Goal: Task Accomplishment & Management: Manage account settings

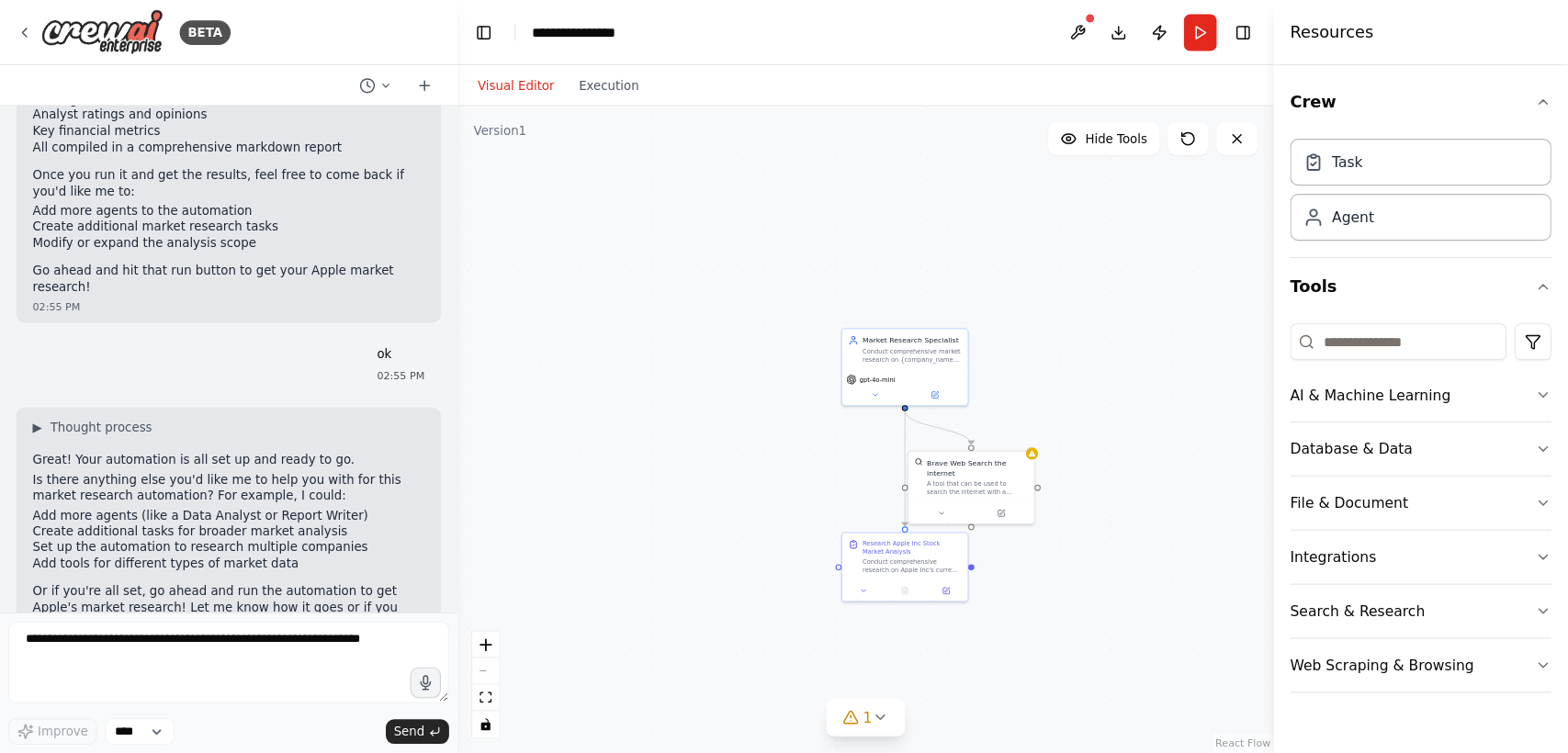
scroll to position [2275, 0]
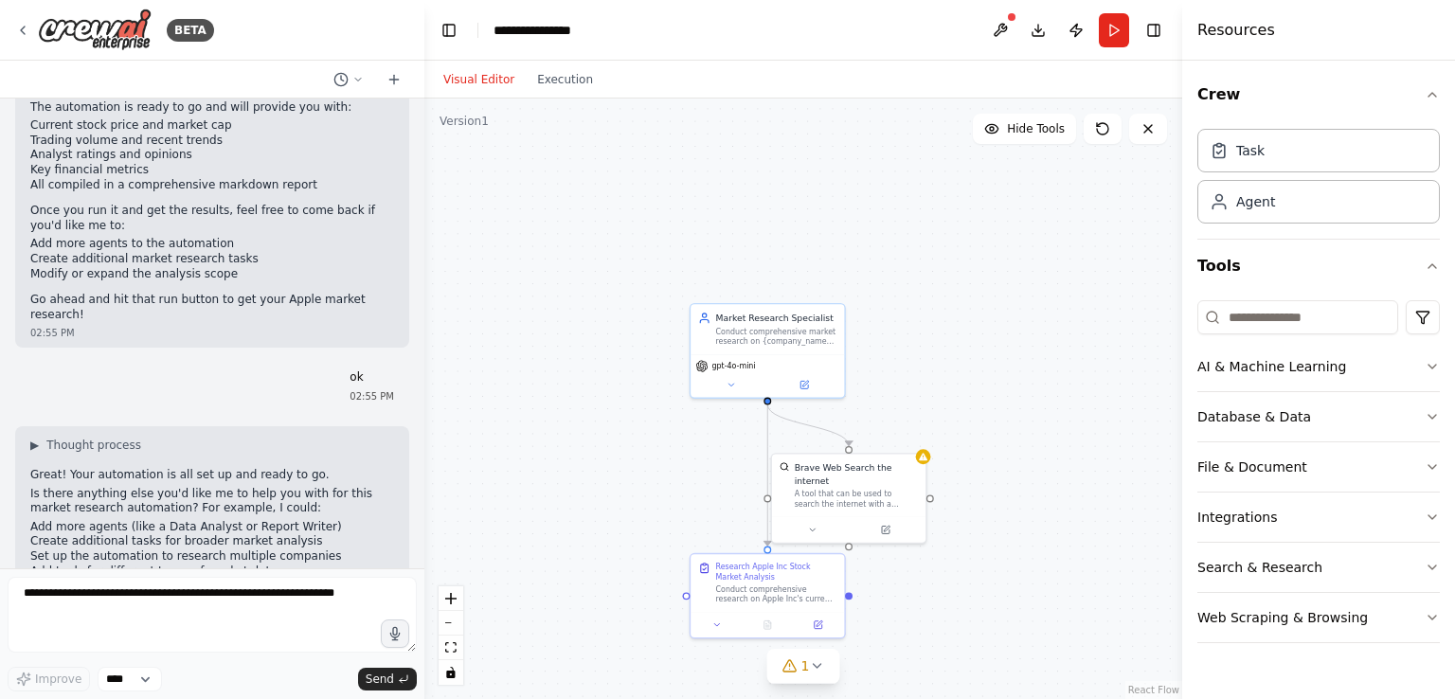
drag, startPoint x: 1043, startPoint y: 391, endPoint x: 894, endPoint y: 357, distance: 153.5
click at [894, 357] on div ".deletable-edge-delete-btn { width: 20px; height: 20px; border: 0px solid #ffff…" at bounding box center [803, 399] width 758 height 601
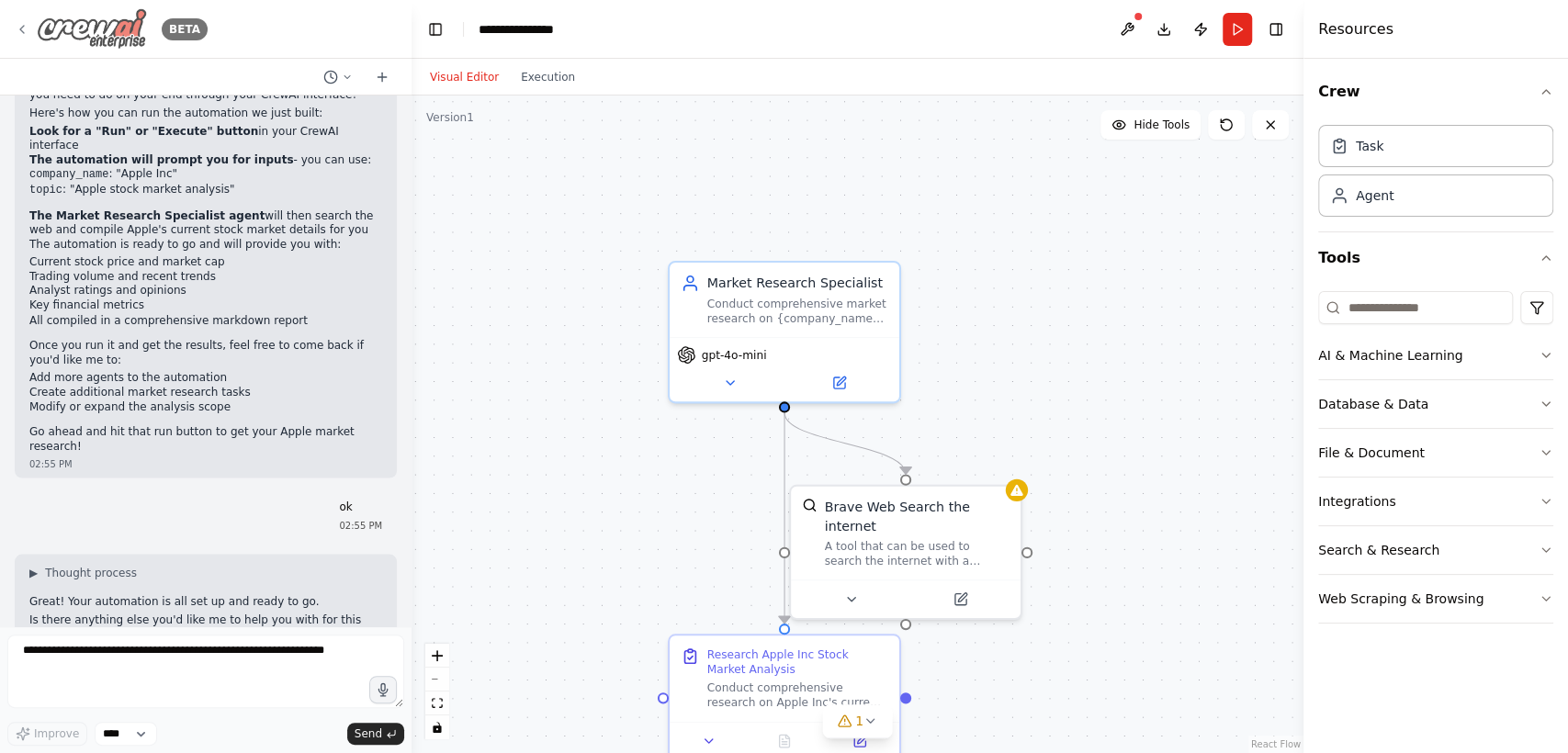
scroll to position [2099, 0]
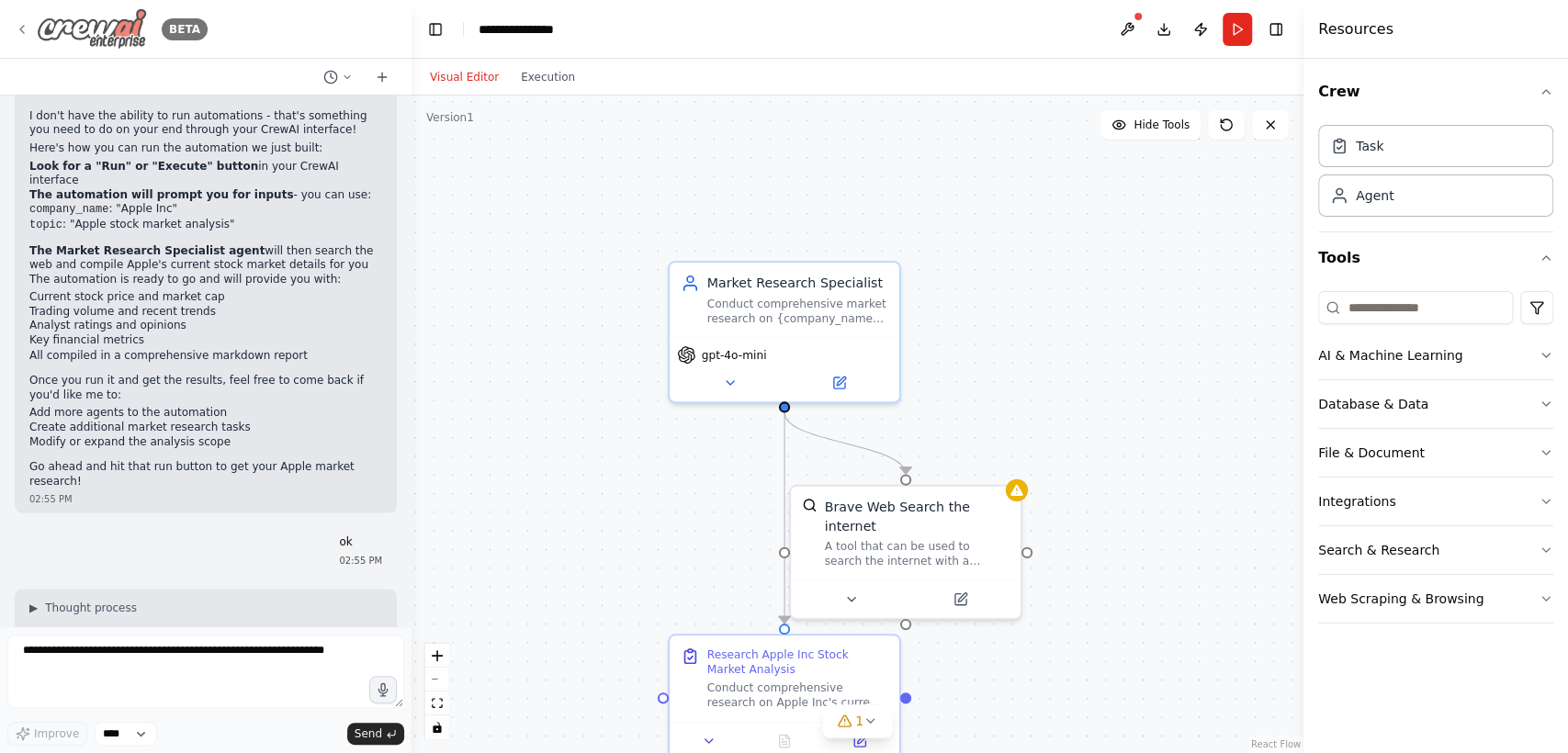
click at [25, 31] on icon at bounding box center [21, 29] width 15 height 15
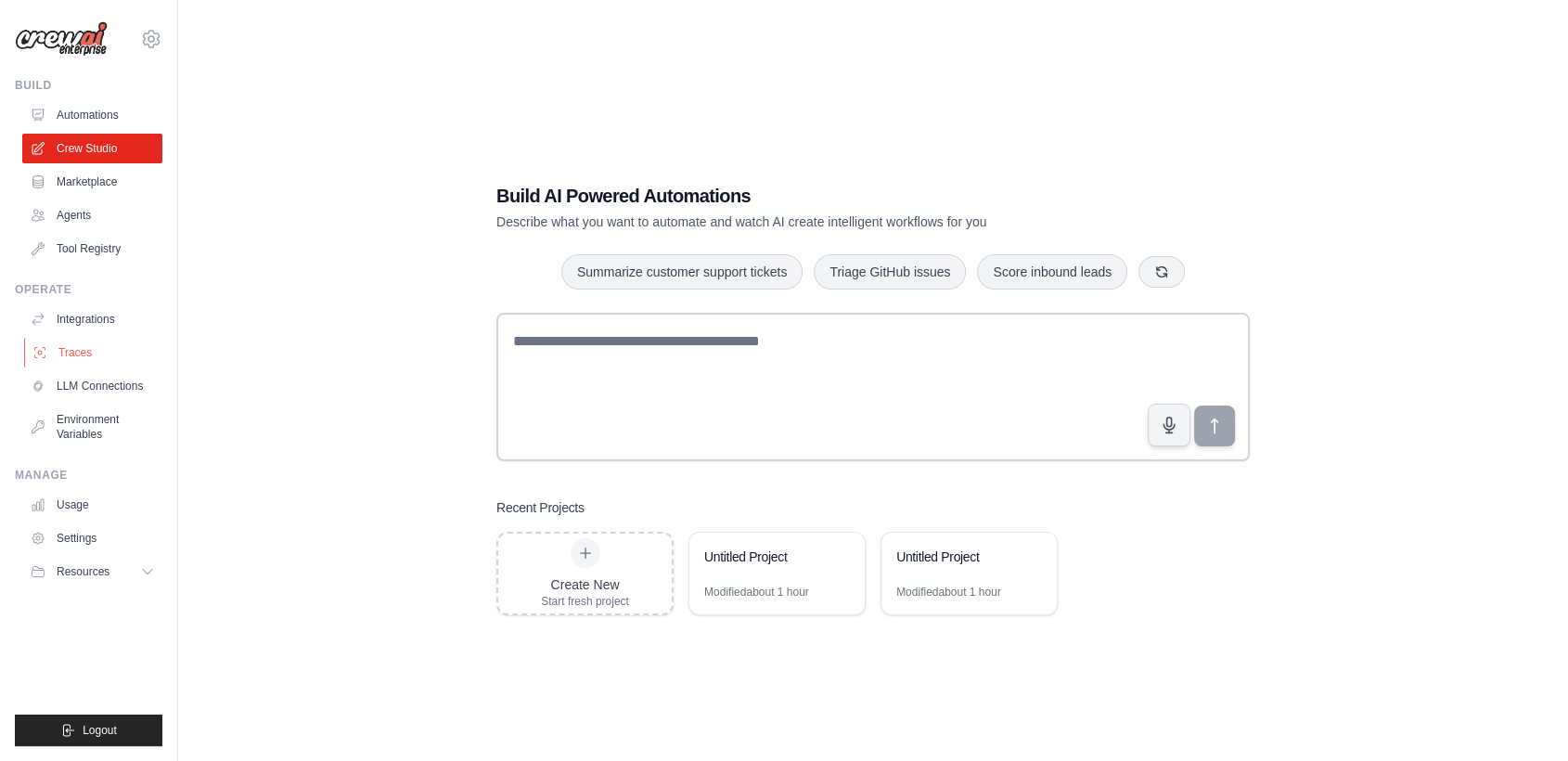
scroll to position [37, 0]
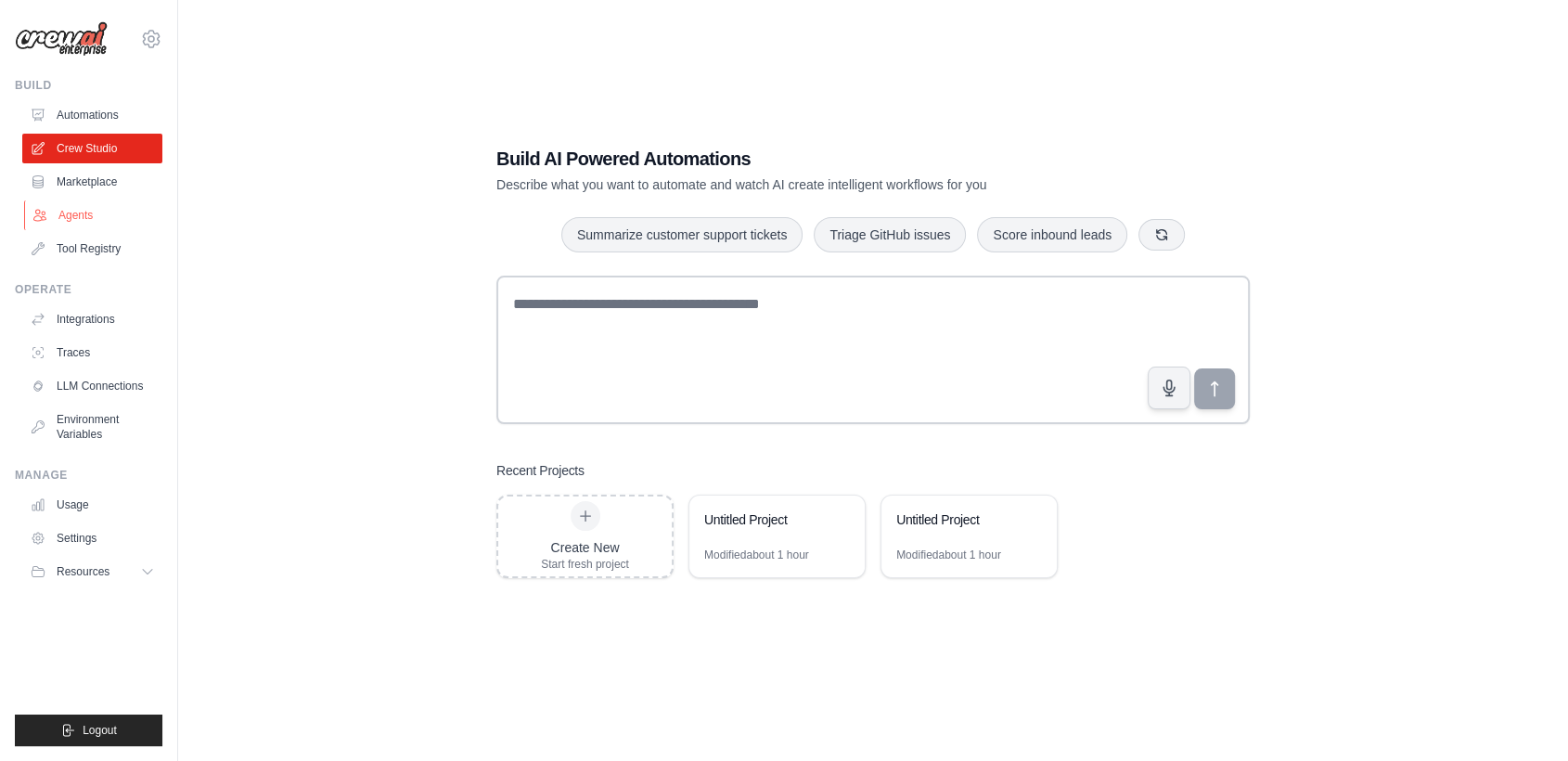
click at [61, 210] on link "Agents" at bounding box center [94, 215] width 140 height 29
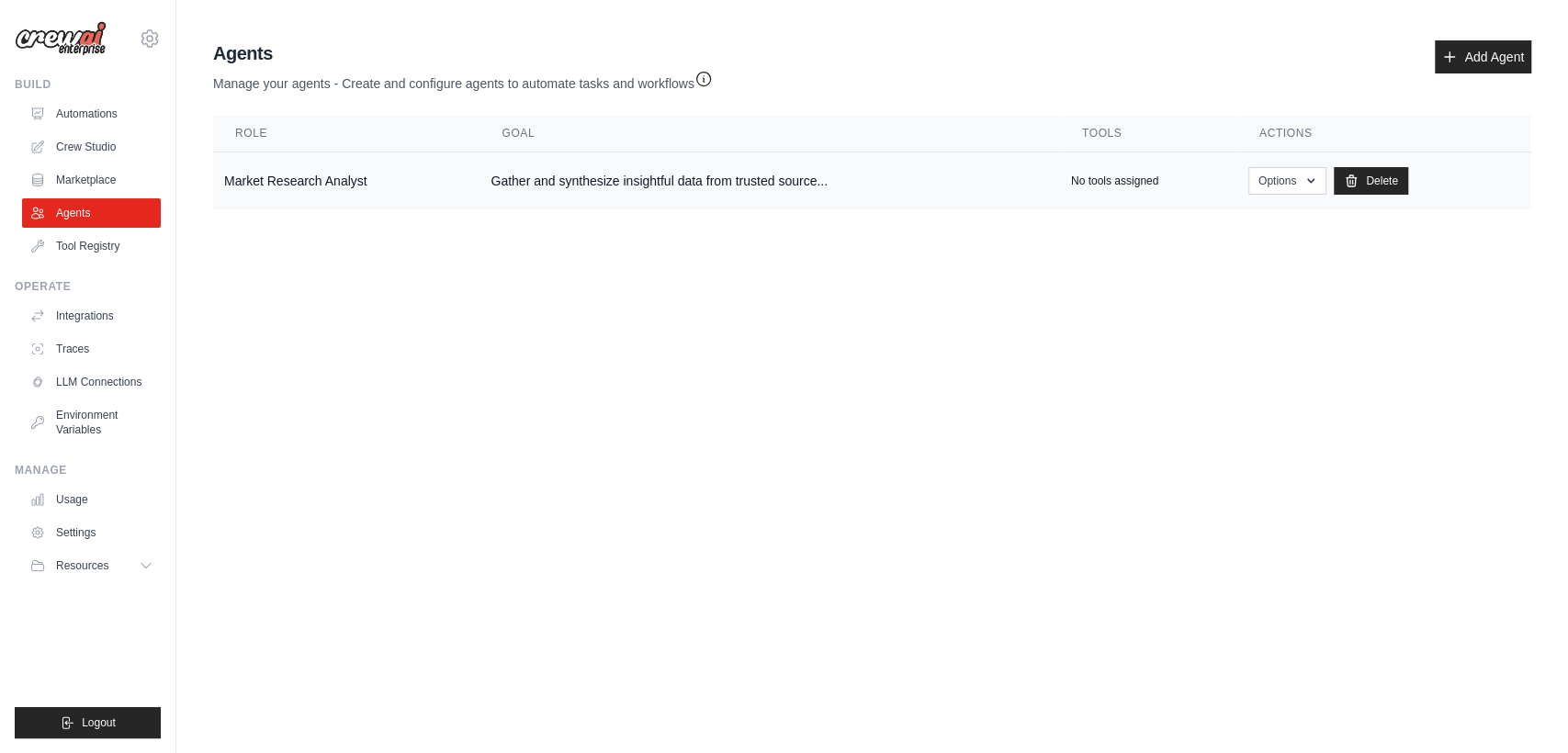
click at [1104, 173] on td "No tools assigned" at bounding box center [1148, 181] width 177 height 58
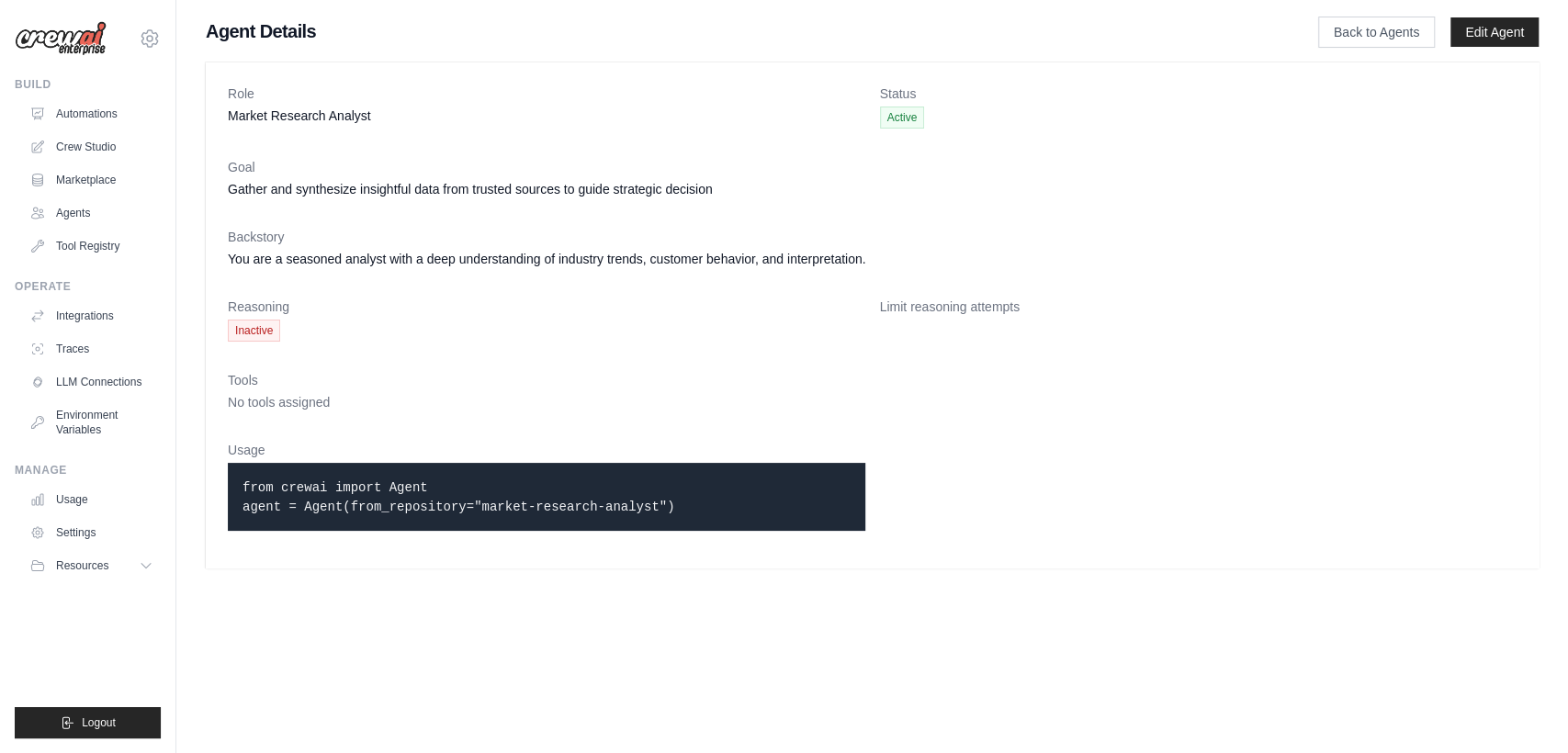
click at [419, 494] on p "from crewai import Agent agent = Agent(from_repository="market-research-analyst…" at bounding box center [546, 497] width 608 height 39
click at [1511, 27] on link "Edit Agent" at bounding box center [1494, 32] width 88 height 29
